Goal: Task Accomplishment & Management: Manage account settings

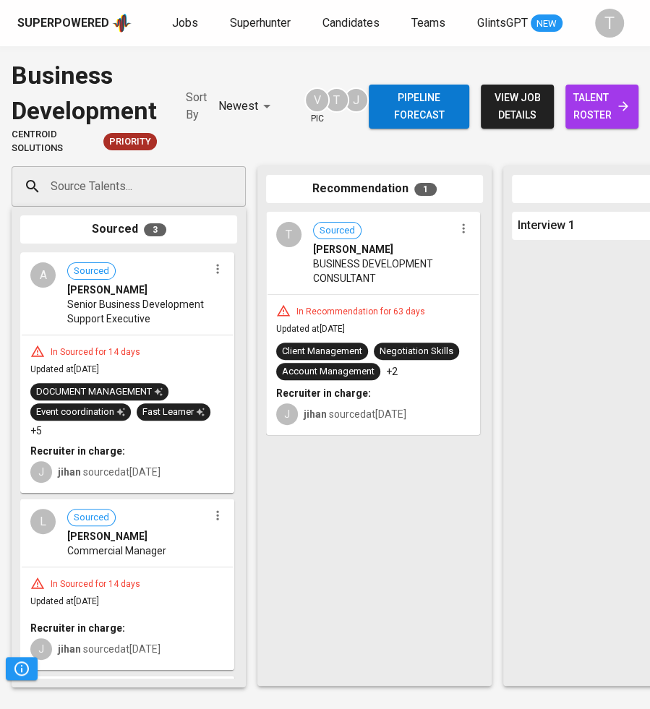
scroll to position [236, 0]
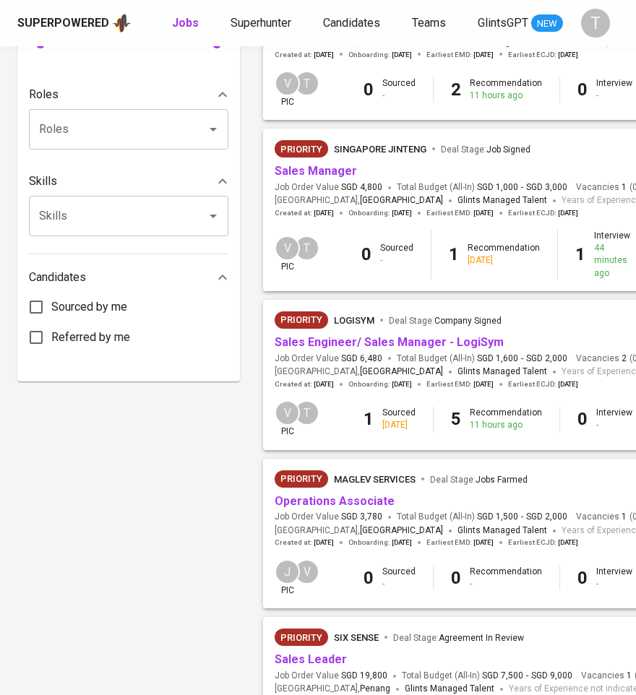
scroll to position [561, 0]
click at [342, 342] on link "Sales Engineer/ Sales Manager - LogiSym" at bounding box center [389, 342] width 229 height 14
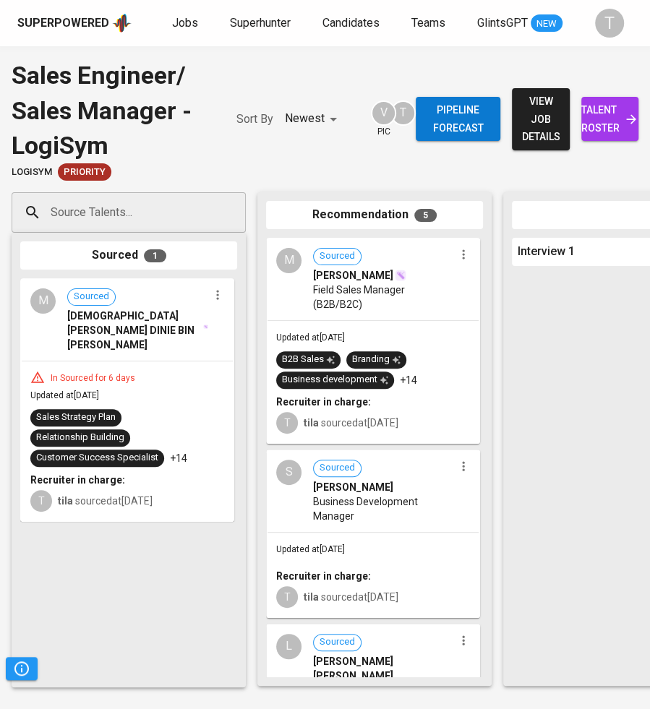
click at [391, 308] on span "Field Sales Manager (B2B/B2C)" at bounding box center [383, 297] width 141 height 29
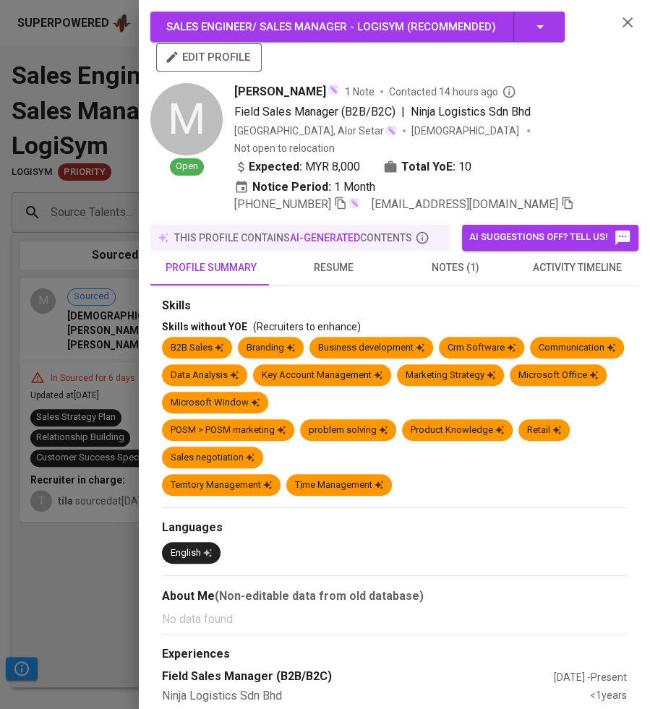
click at [75, 329] on div at bounding box center [325, 354] width 650 height 709
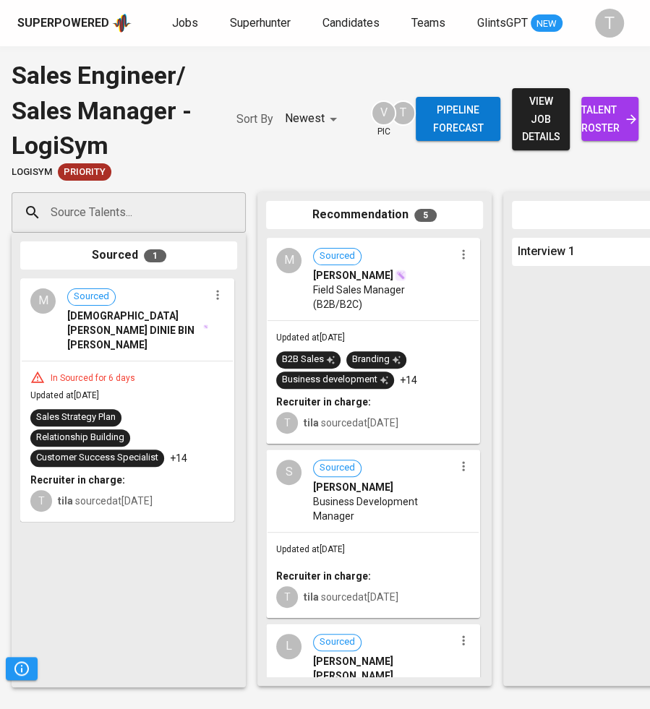
click at [615, 121] on span "talent roster" at bounding box center [610, 118] width 34 height 35
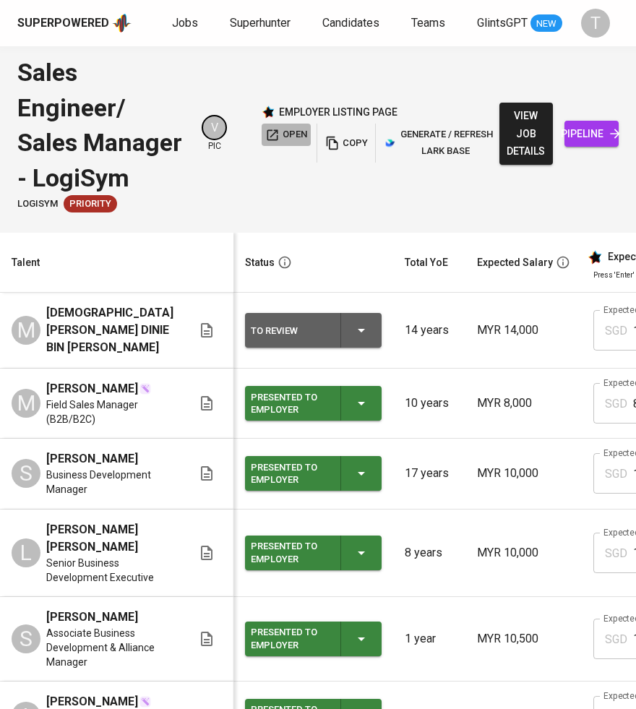
click at [291, 131] on span "open" at bounding box center [286, 134] width 42 height 17
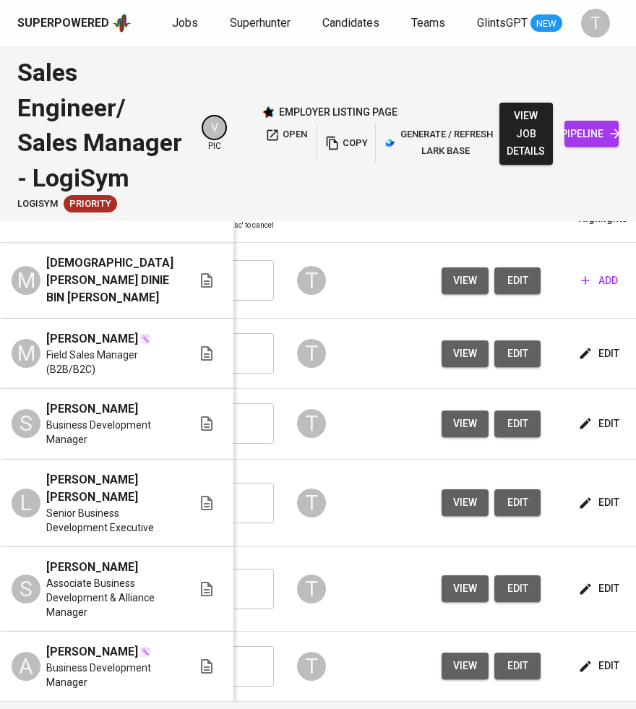
scroll to position [0, 477]
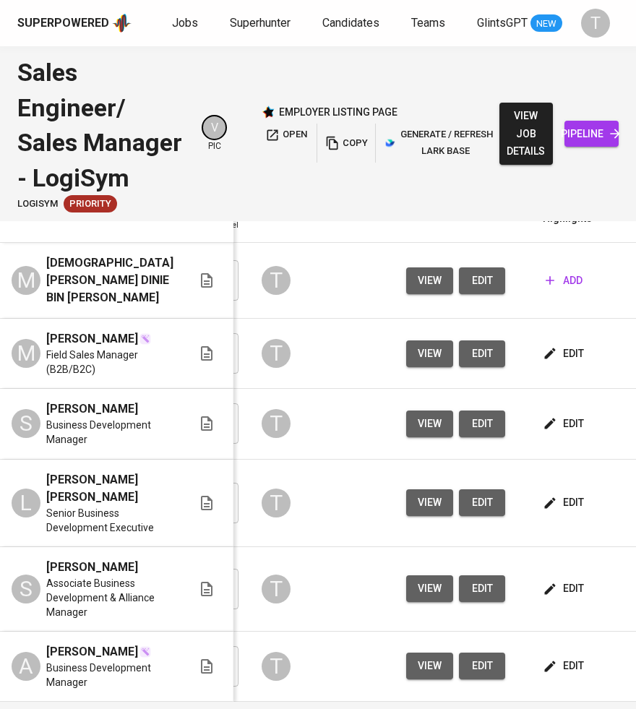
click at [406, 507] on button "view" at bounding box center [429, 502] width 47 height 27
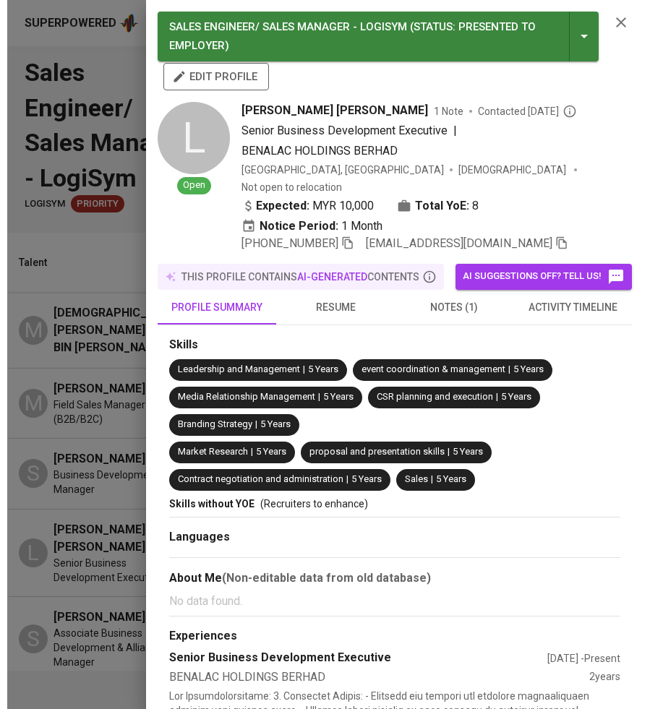
scroll to position [0, 0]
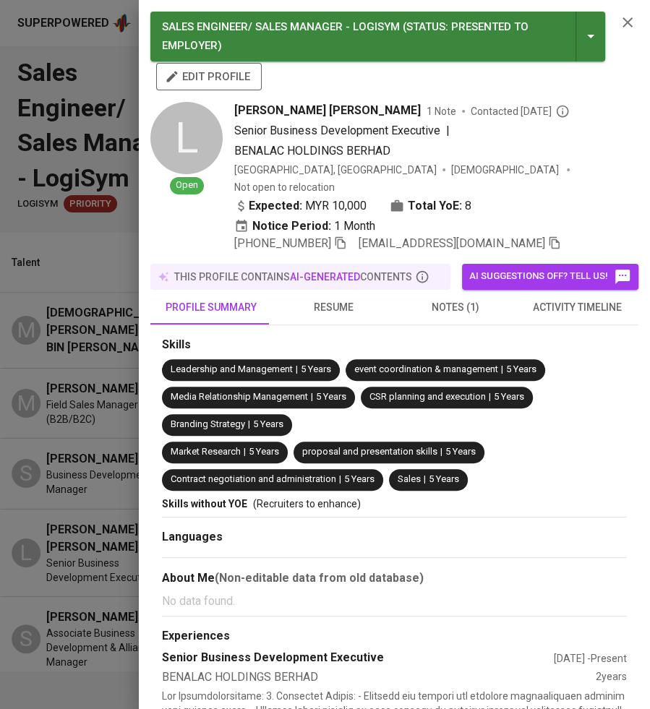
click at [109, 439] on div at bounding box center [325, 354] width 650 height 709
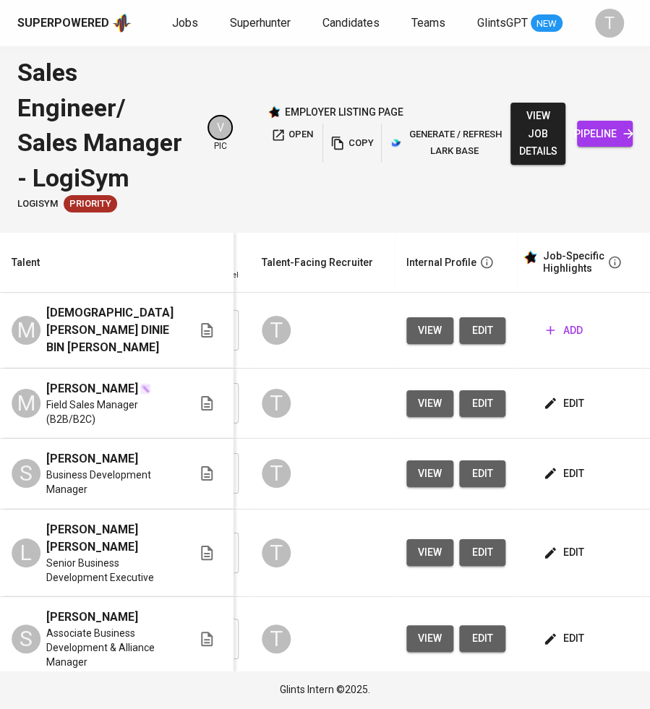
scroll to position [0, 598]
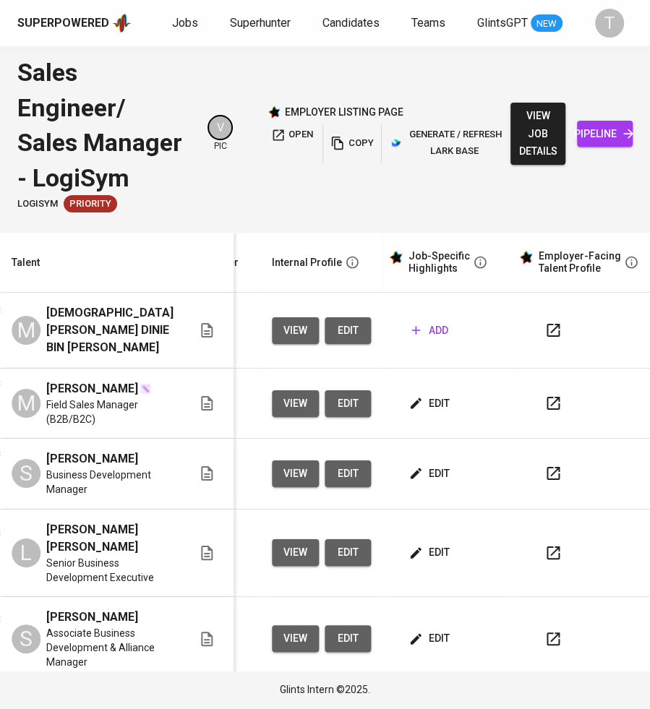
click at [532, 468] on td at bounding box center [584, 474] width 145 height 70
click at [544, 482] on icon "button" at bounding box center [552, 473] width 17 height 17
